Goal: Use online tool/utility: Use online tool/utility

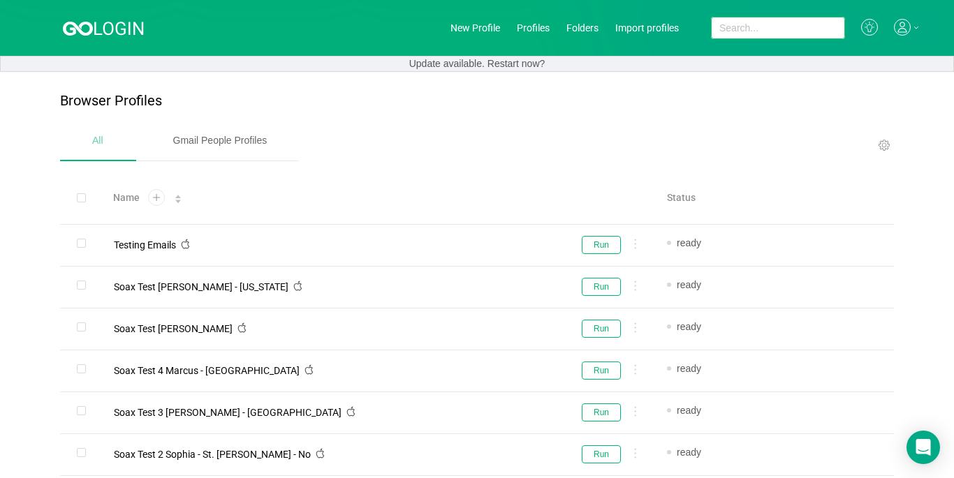
click at [711, 22] on input "text" at bounding box center [778, 28] width 134 height 22
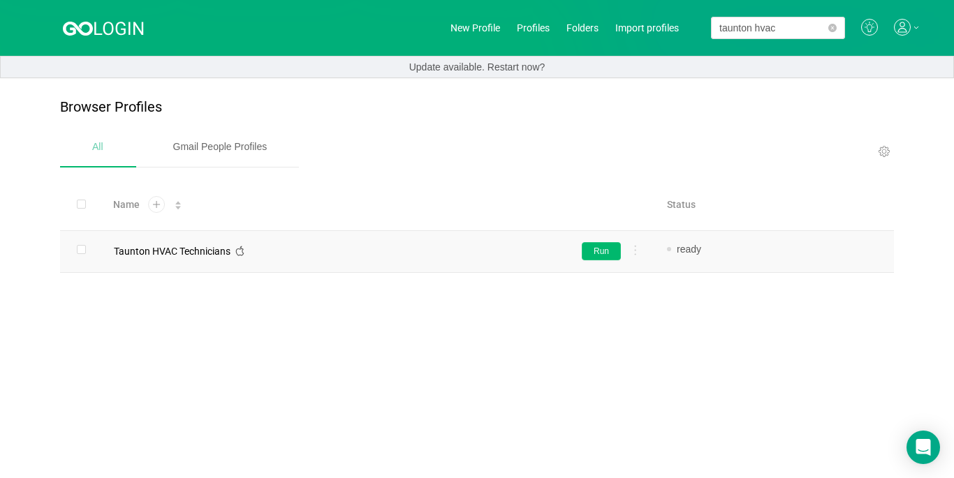
click at [608, 253] on button "Run" at bounding box center [601, 251] width 39 height 18
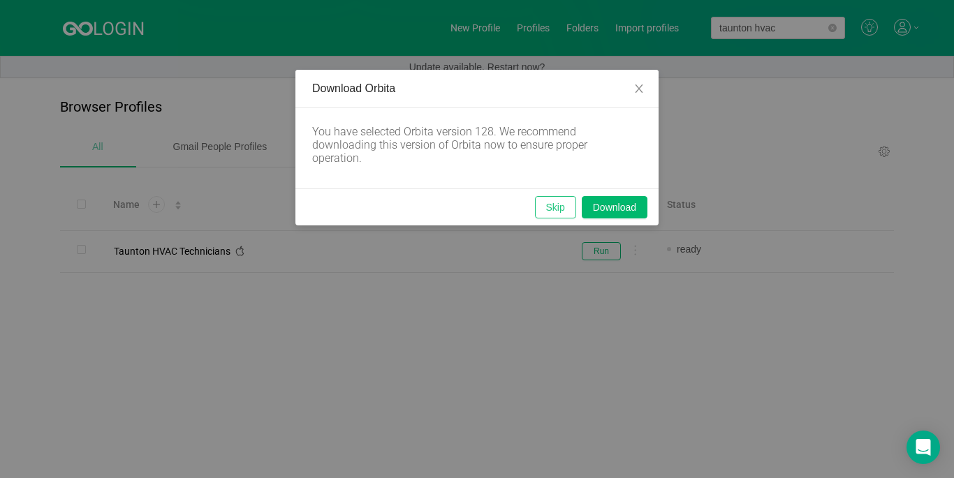
click at [553, 207] on button "Skip" at bounding box center [555, 207] width 41 height 22
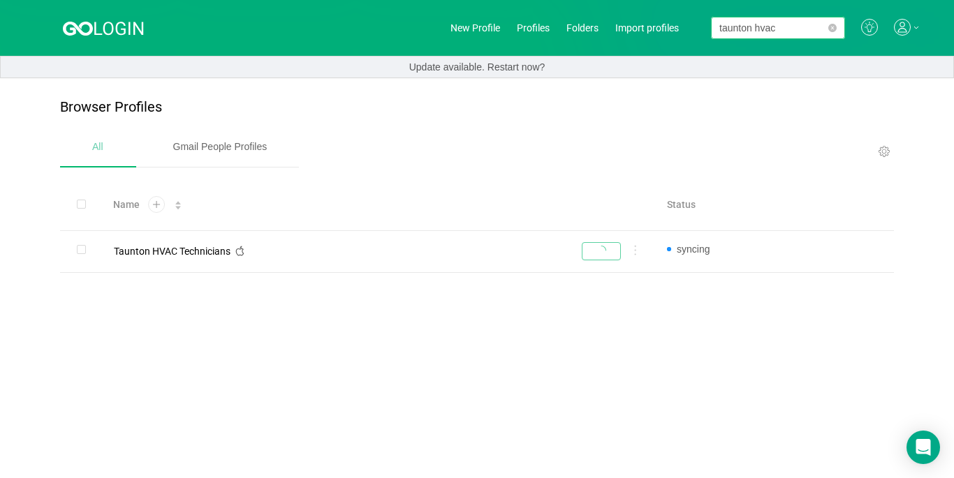
click at [735, 32] on input "taunton hvac" at bounding box center [778, 28] width 134 height 22
type input "chattanooga hvac"
click at [600, 247] on button "Run" at bounding box center [601, 251] width 39 height 18
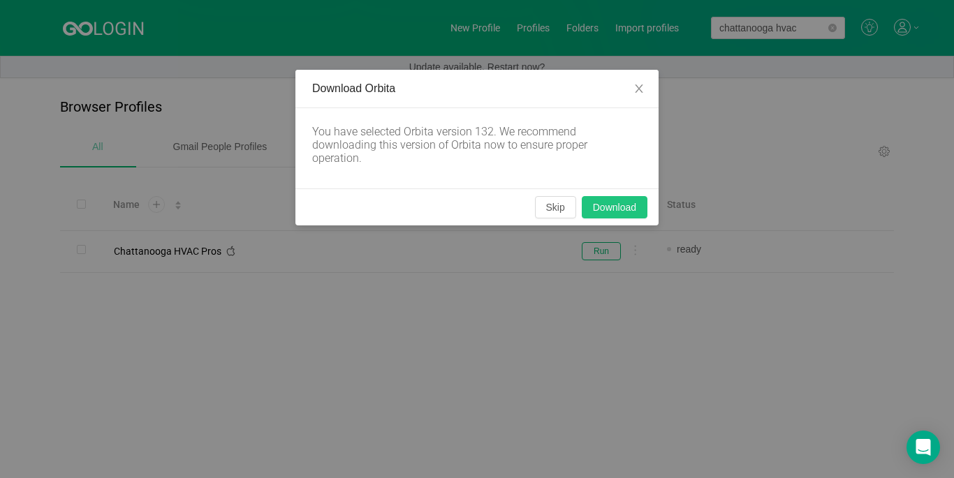
click at [621, 214] on button "Download" at bounding box center [615, 207] width 66 height 22
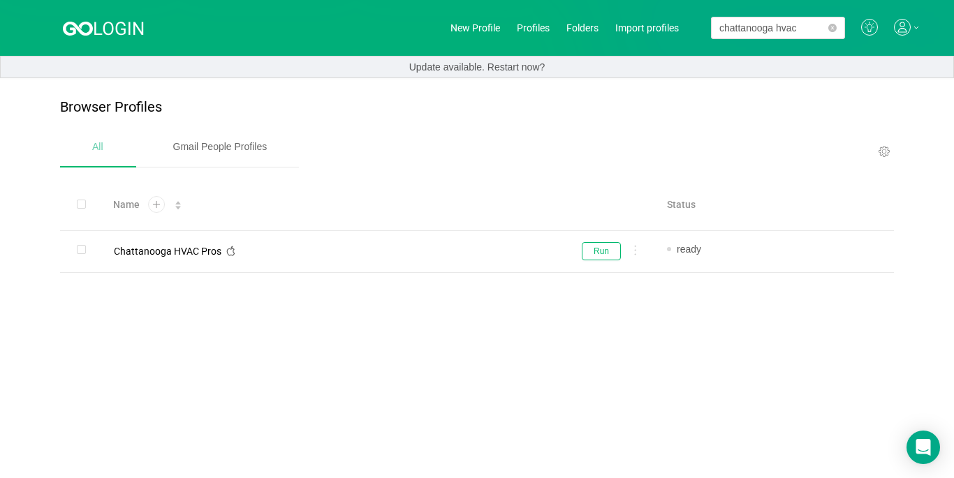
click at [424, 317] on div "Name Status Notes Tags Last Update Proxy Type Proxy Proxy Port Chattanooga HVAC…" at bounding box center [477, 249] width 834 height 140
click at [598, 245] on button "Run" at bounding box center [601, 251] width 39 height 18
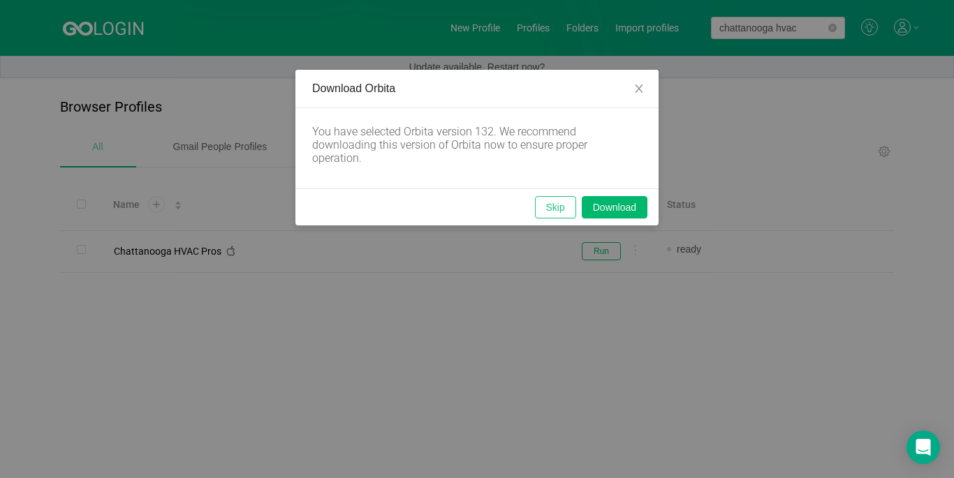
click at [546, 213] on button "Skip" at bounding box center [555, 207] width 41 height 22
